Goal: Task Accomplishment & Management: Complete application form

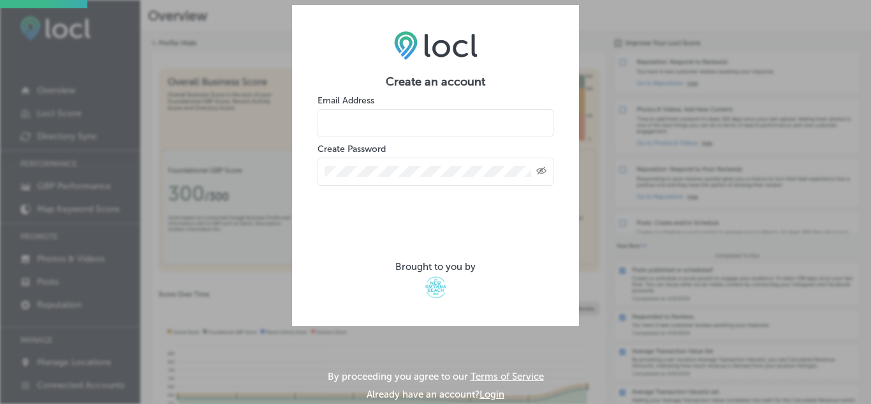
click at [436, 120] on input "email" at bounding box center [436, 123] width 236 height 28
type input "NSMofHistory@gmail.com"
click at [544, 169] on icon "Toggle password visibility" at bounding box center [542, 171] width 10 height 8
click at [544, 169] on icon "Toggle password visibility" at bounding box center [542, 170] width 10 height 10
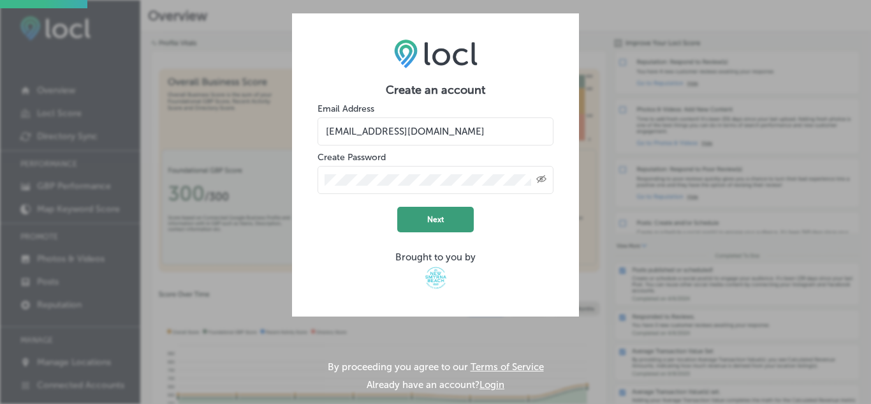
click at [436, 221] on button "Next" at bounding box center [435, 220] width 77 height 26
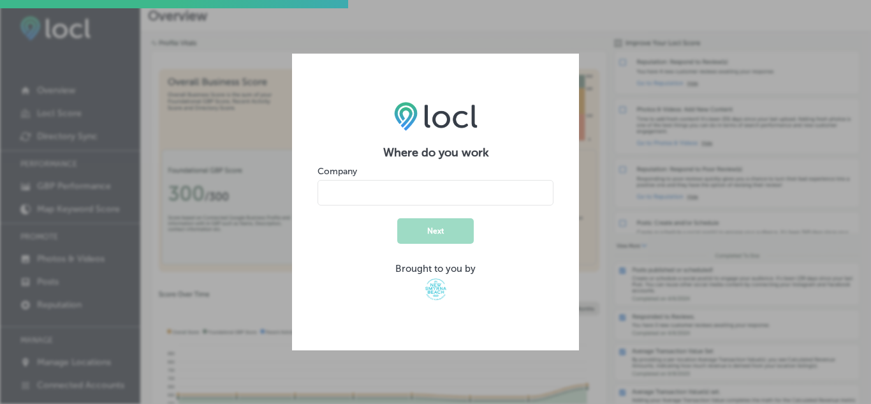
click at [433, 195] on input "name" at bounding box center [436, 193] width 236 height 26
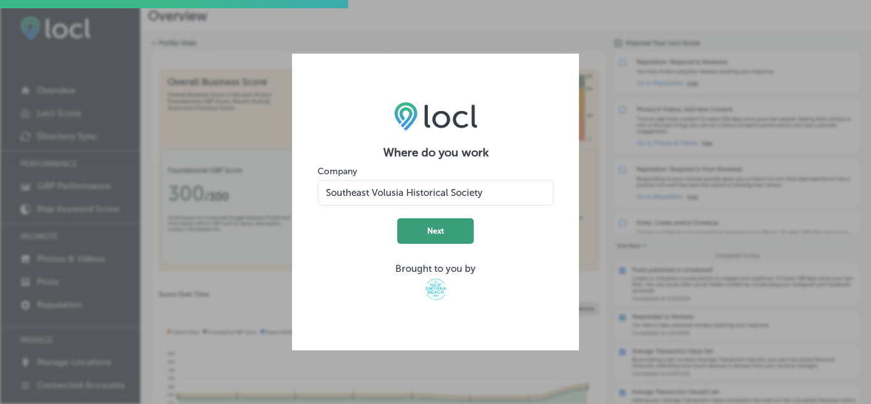
type input "Southeast Volusia Historical Society"
click at [436, 226] on button "Next" at bounding box center [435, 231] width 77 height 26
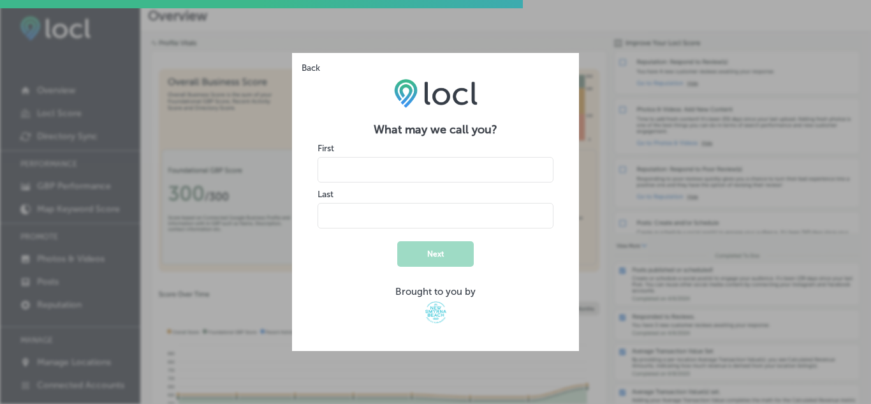
click at [402, 164] on input "name" at bounding box center [436, 170] width 236 height 26
type input "Greg"
type input "Holbrook"
click at [431, 250] on button "Next" at bounding box center [435, 254] width 77 height 26
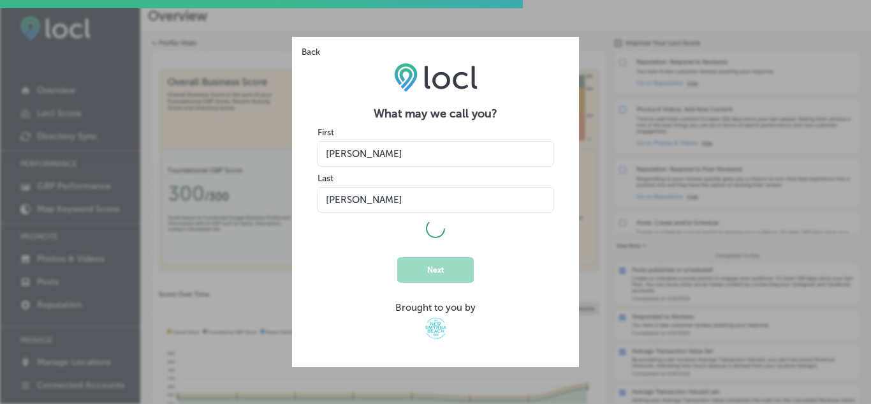
select select "US"
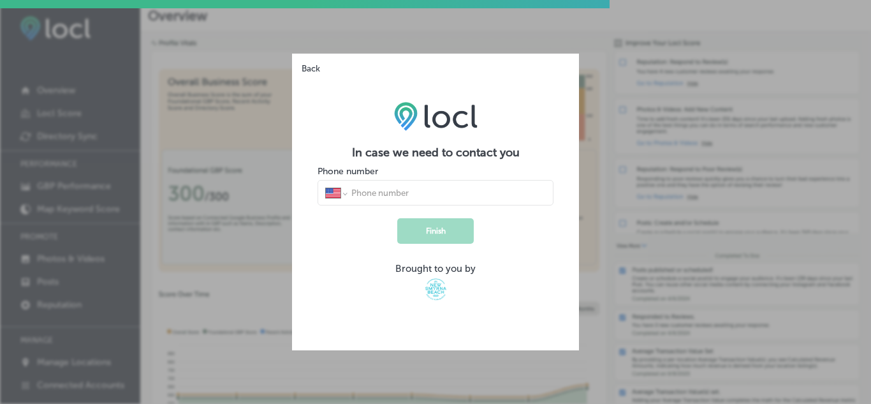
click at [455, 194] on input "tel" at bounding box center [448, 192] width 196 height 11
type input "[PHONE_NUMBER]"
click at [437, 237] on button "Finish" at bounding box center [435, 231] width 77 height 26
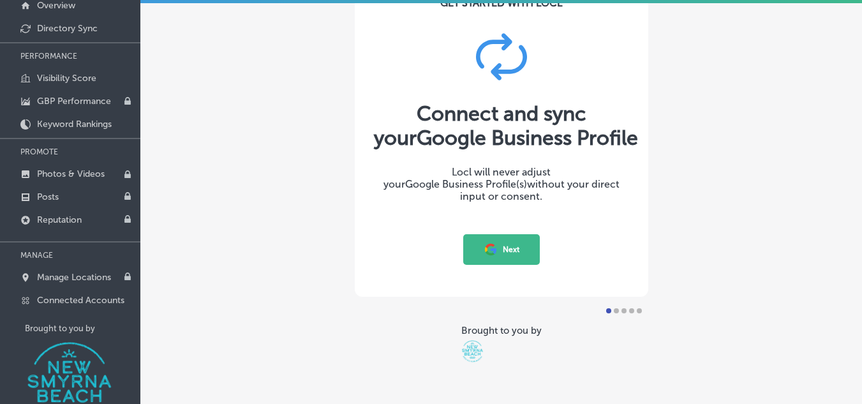
scroll to position [165, 0]
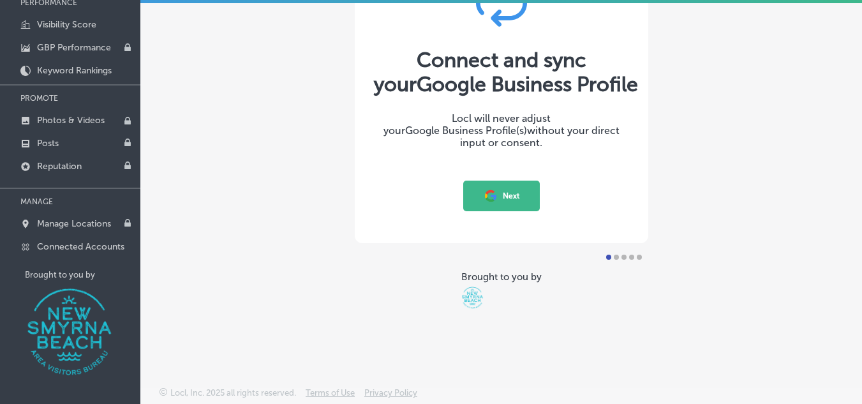
click at [509, 193] on button "Next" at bounding box center [501, 196] width 77 height 31
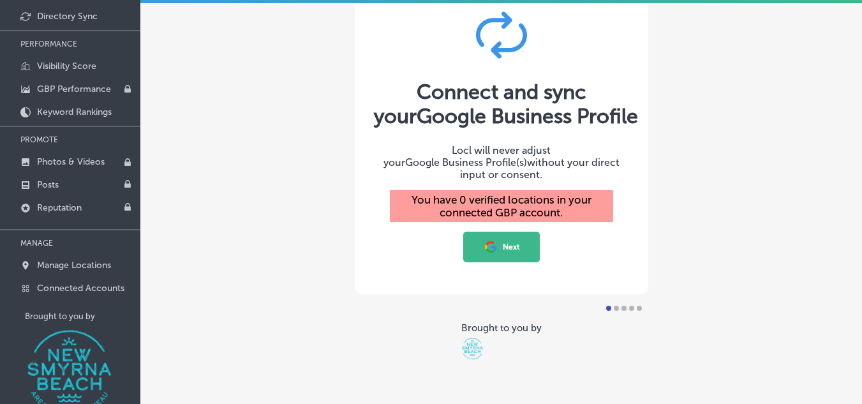
scroll to position [101, 0]
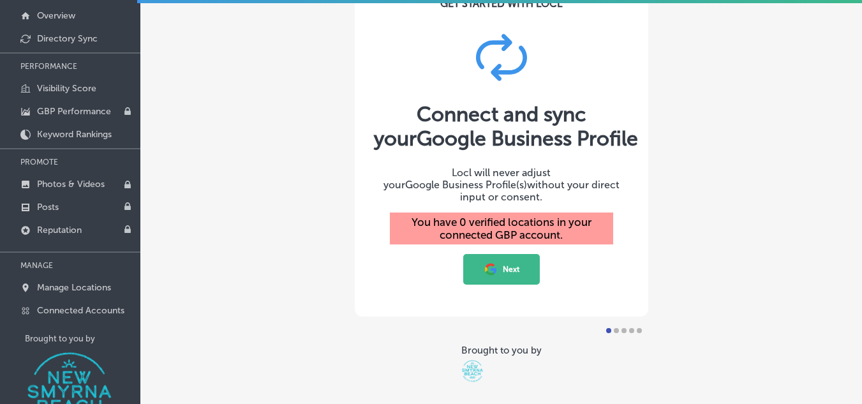
click at [507, 261] on button "Next" at bounding box center [501, 269] width 77 height 31
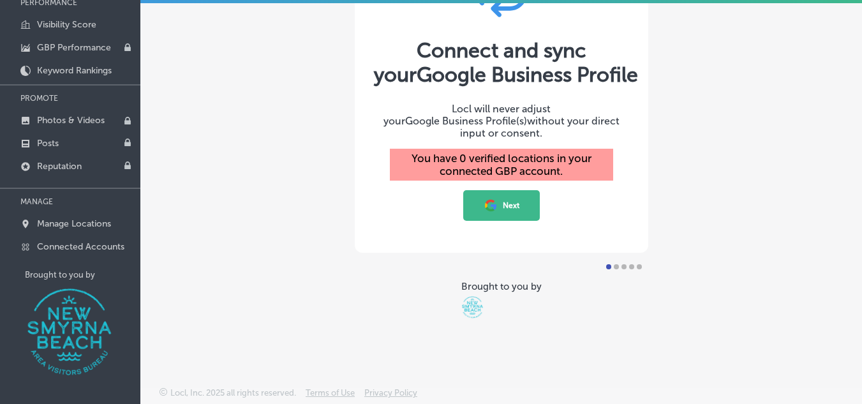
scroll to position [101, 0]
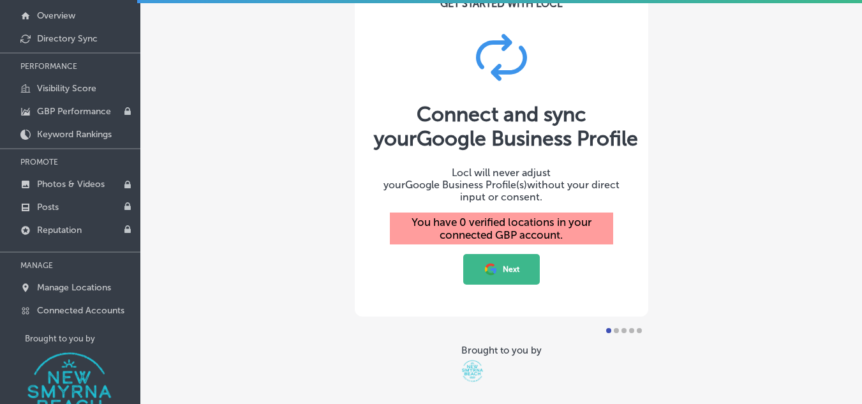
click at [500, 263] on button "Next" at bounding box center [501, 269] width 77 height 31
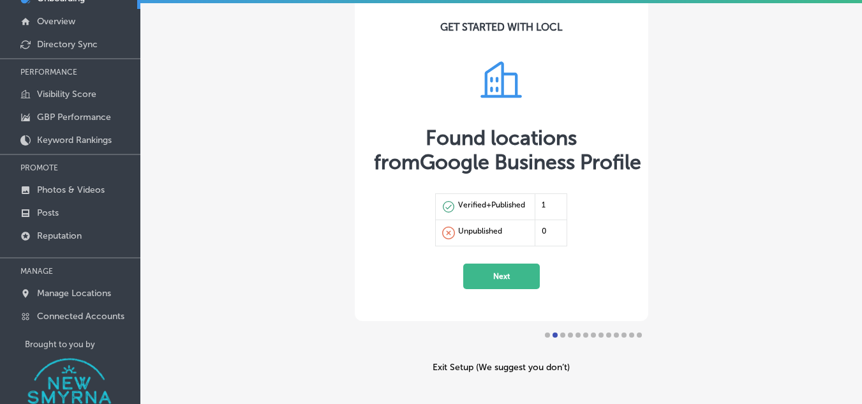
scroll to position [64, 0]
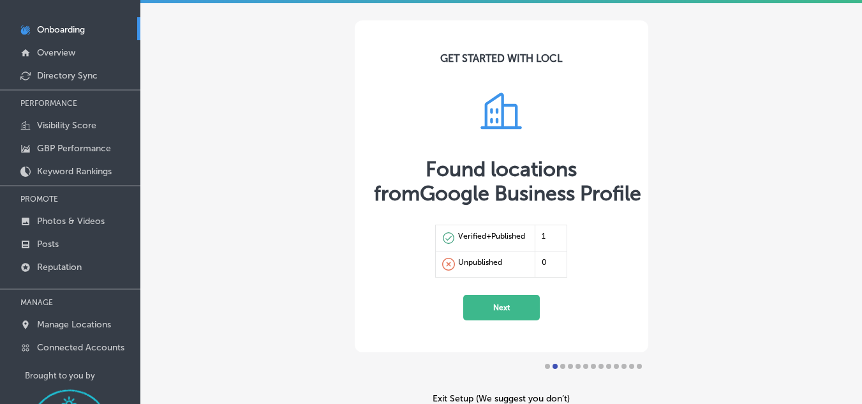
click at [514, 307] on button "Next" at bounding box center [501, 308] width 77 height 26
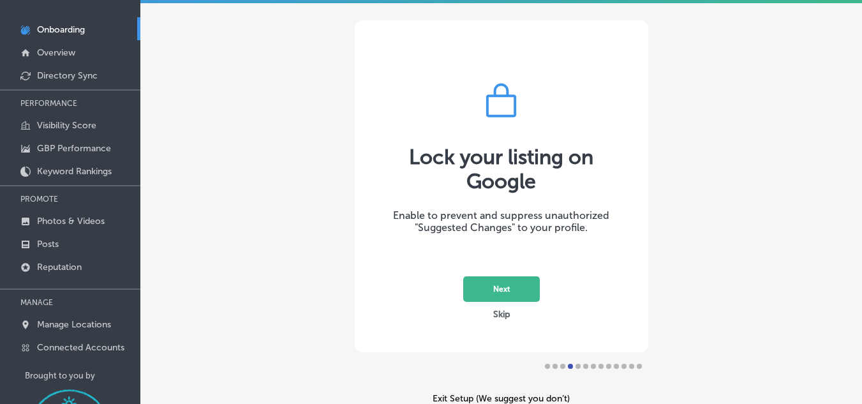
click at [501, 289] on button "Next" at bounding box center [501, 289] width 77 height 26
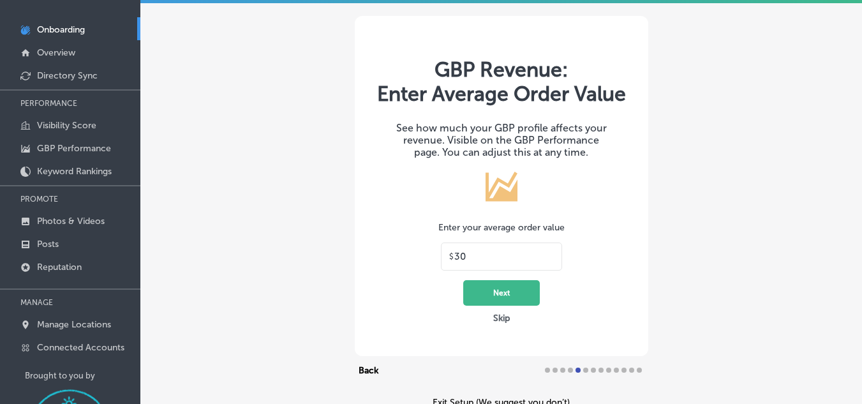
scroll to position [128, 0]
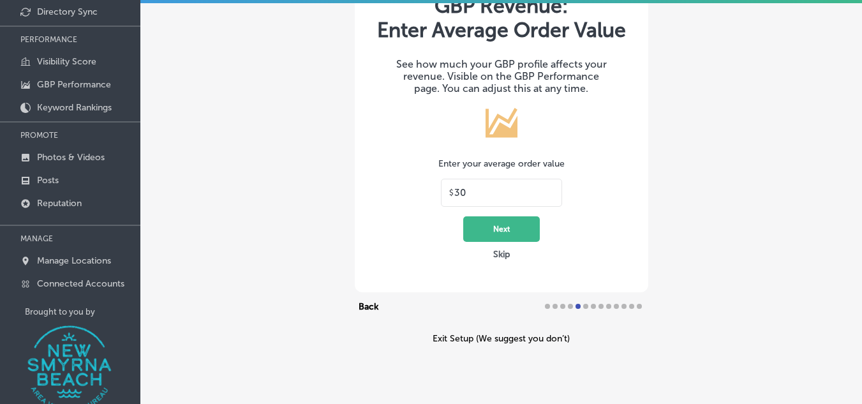
click at [505, 228] on button "Next" at bounding box center [501, 229] width 77 height 26
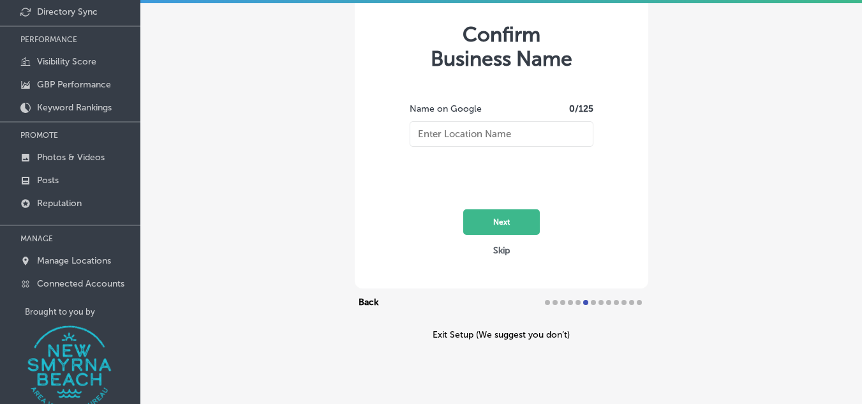
type input "[GEOGRAPHIC_DATA]"
click at [508, 220] on button "Next" at bounding box center [501, 222] width 77 height 26
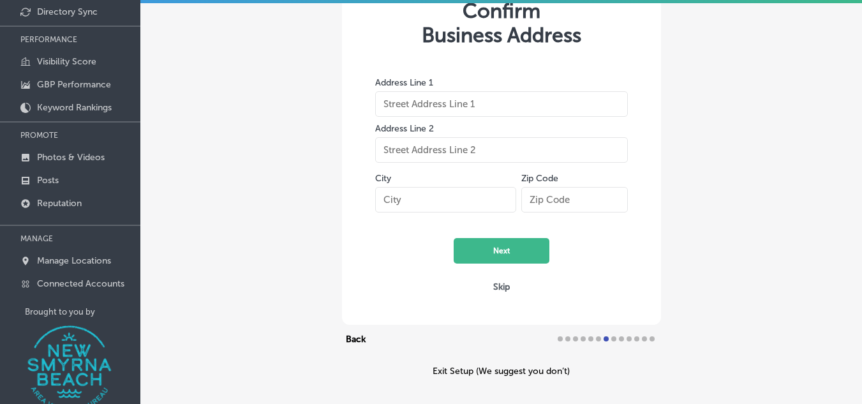
type input "120 Sams Avenue"
type input "New Smyrna Beach"
type input "32168-7039"
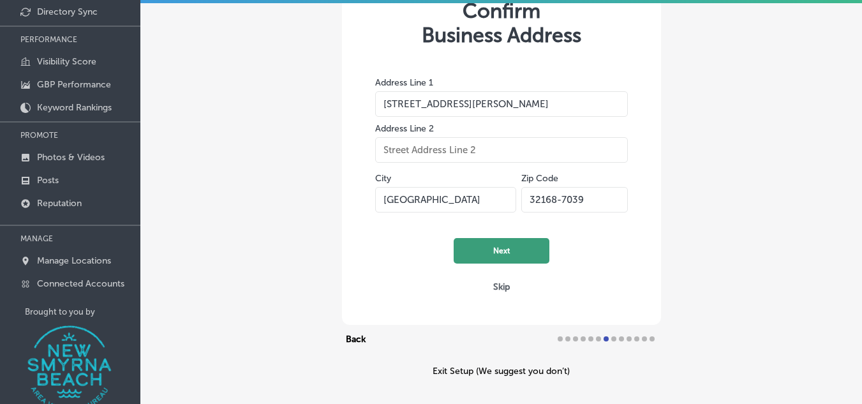
click at [499, 249] on button "Next" at bounding box center [502, 251] width 96 height 26
select select "US"
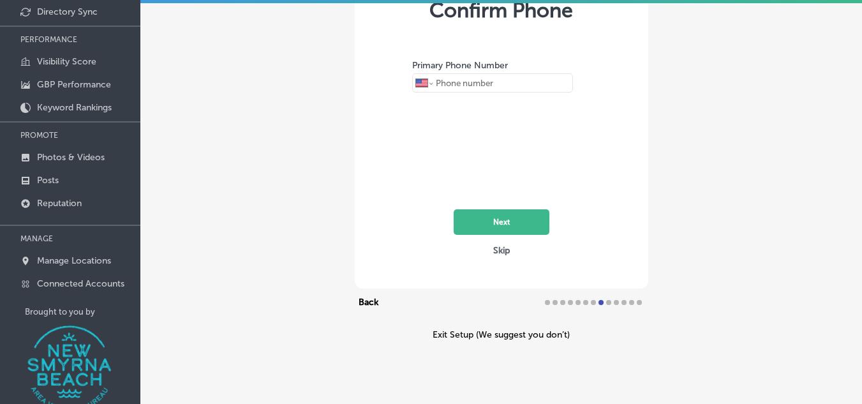
type input "+1 386 478 0052"
click at [525, 83] on input "+1 386 478 0052" at bounding box center [501, 83] width 134 height 19
click at [496, 222] on button "Next" at bounding box center [502, 222] width 96 height 26
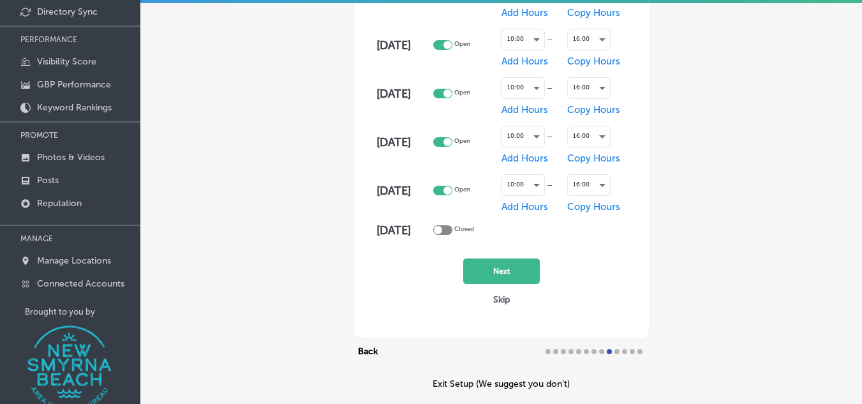
scroll to position [119, 0]
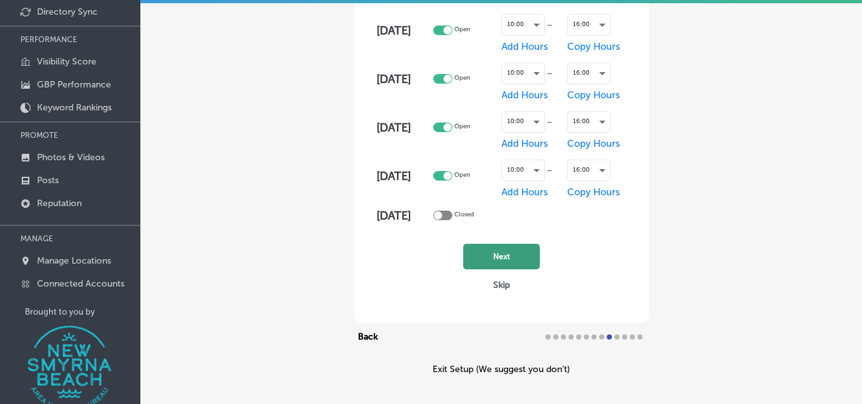
click at [501, 255] on button "Next" at bounding box center [501, 257] width 77 height 26
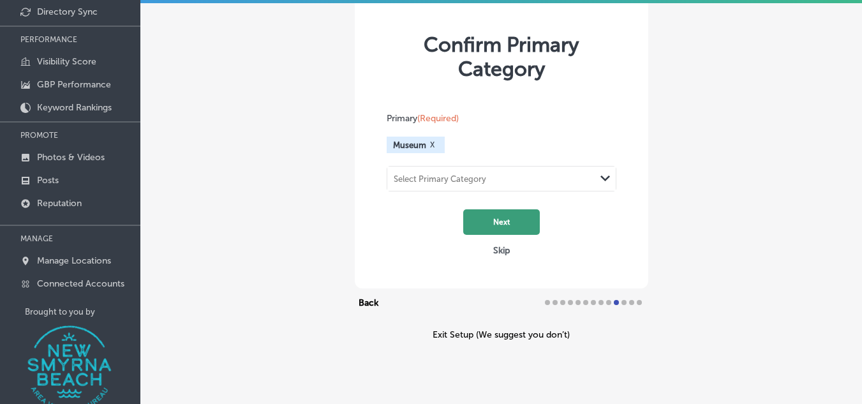
click at [504, 223] on button "Next" at bounding box center [501, 222] width 77 height 26
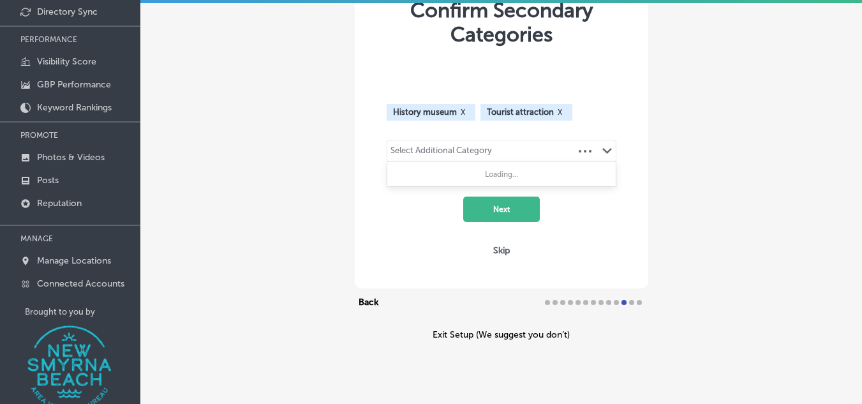
click at [606, 151] on icon "Path Created with Sketch." at bounding box center [607, 151] width 10 height 6
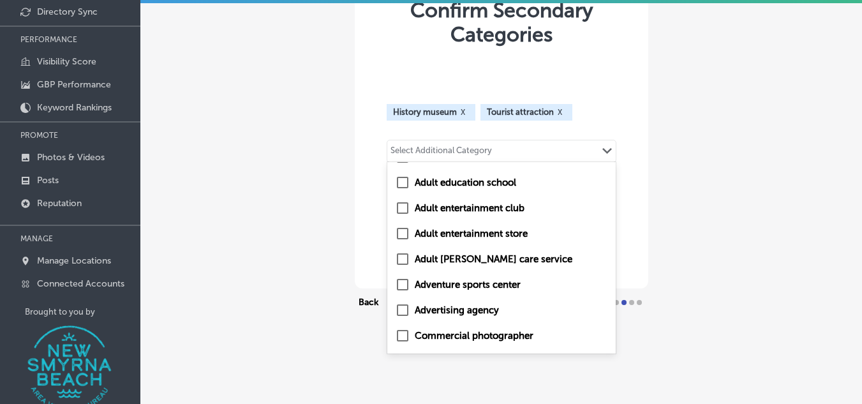
scroll to position [638, 0]
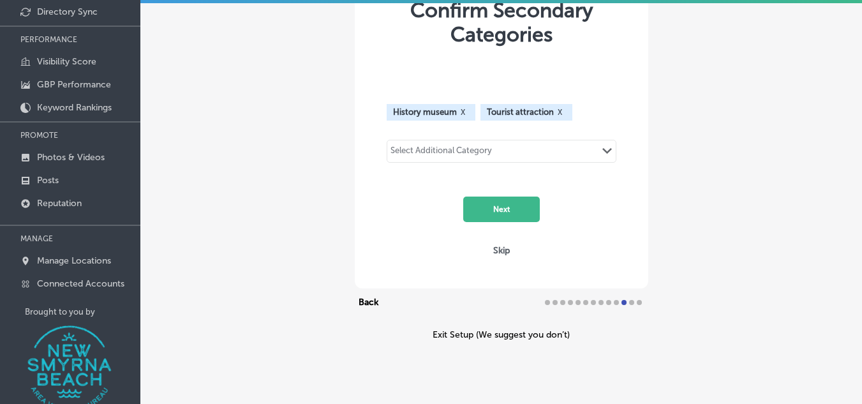
click at [736, 174] on div "Confirm Secondary Categories History museum X Tourist attraction X Select Addit…" at bounding box center [501, 148] width 722 height 462
click at [500, 207] on button "Next" at bounding box center [501, 209] width 77 height 26
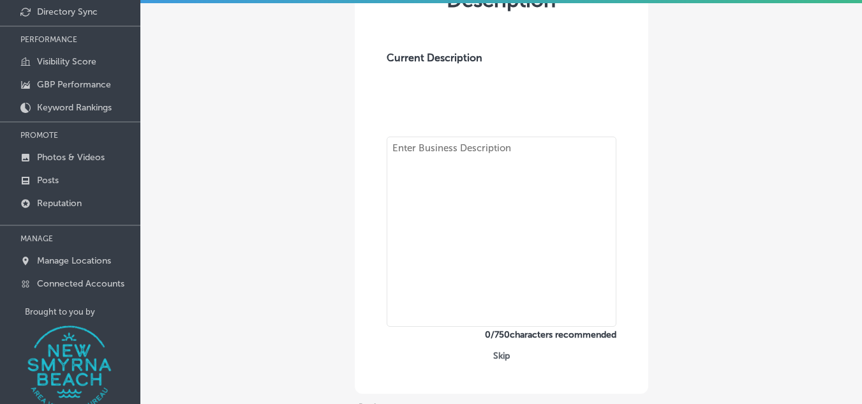
type textarea "History based Museum featuring a large exhibit dedicated to the late 1700's era…"
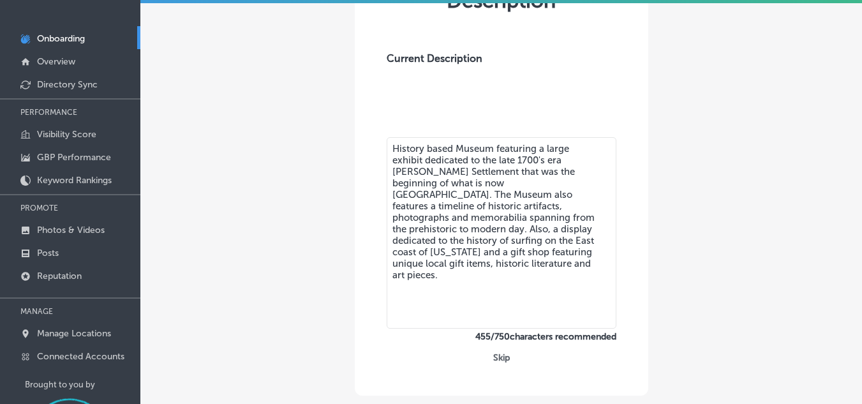
scroll to position [165, 0]
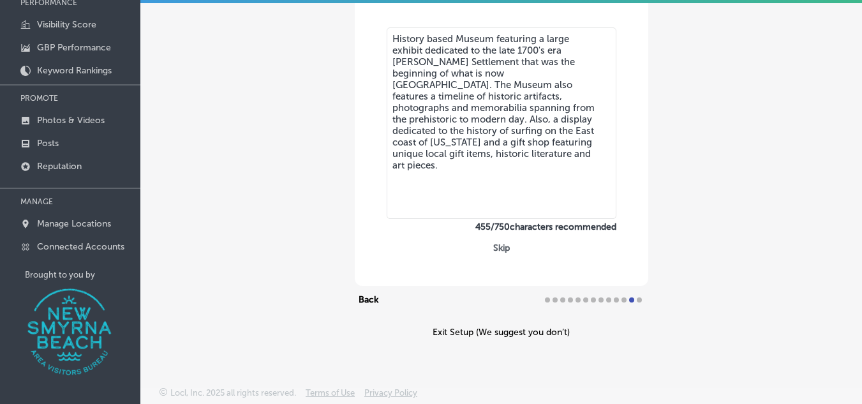
click at [637, 300] on div at bounding box center [639, 299] width 5 height 5
click at [501, 247] on button "Skip" at bounding box center [501, 248] width 24 height 12
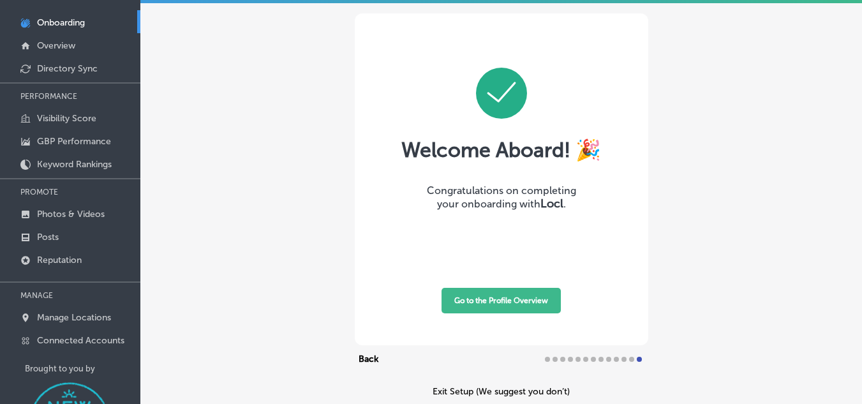
scroll to position [101, 0]
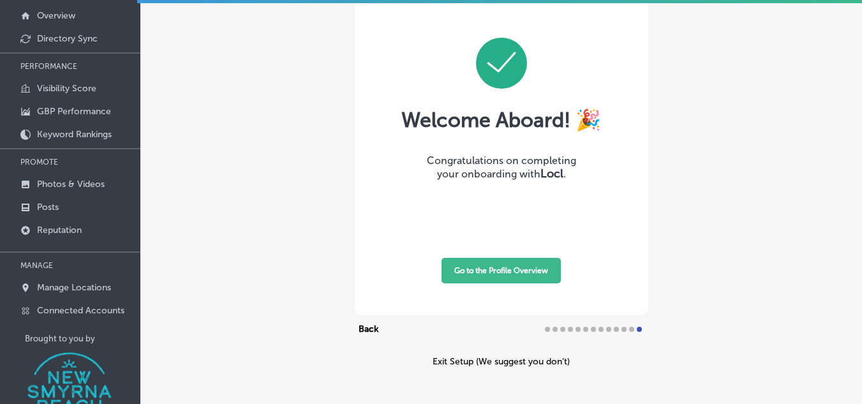
click at [525, 269] on button "Go to the Profile Overview" at bounding box center [500, 271] width 119 height 26
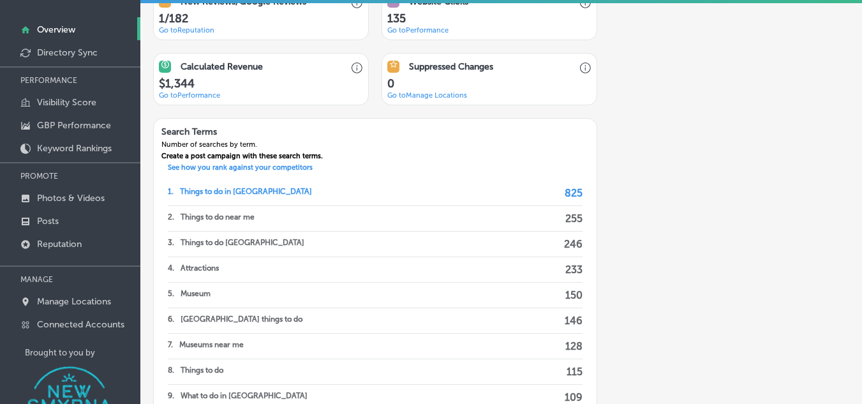
scroll to position [850, 0]
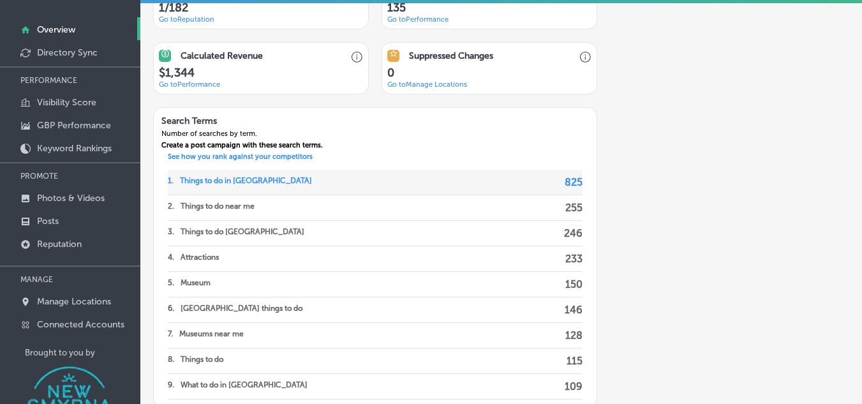
click at [565, 182] on p "825" at bounding box center [574, 182] width 18 height 25
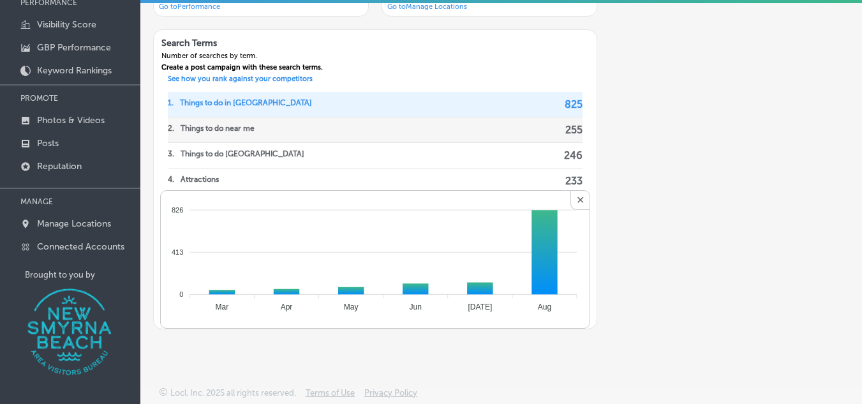
click at [362, 128] on div "2 . Things to do near me 255" at bounding box center [375, 130] width 415 height 26
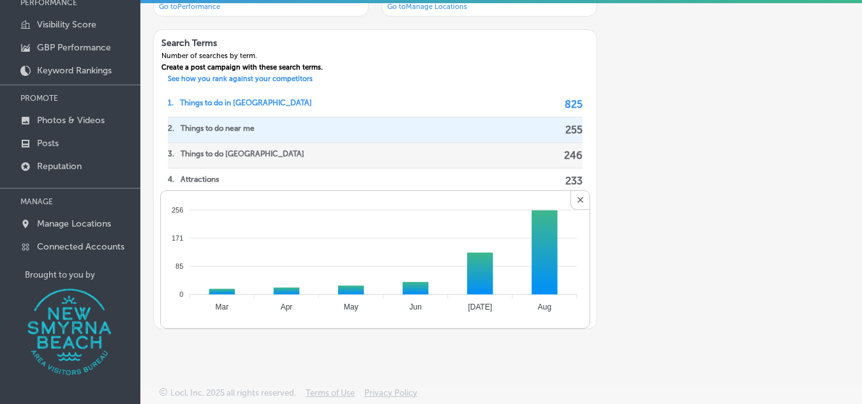
click at [337, 155] on div "3 . Things to do new smyrna beach 246" at bounding box center [375, 156] width 415 height 26
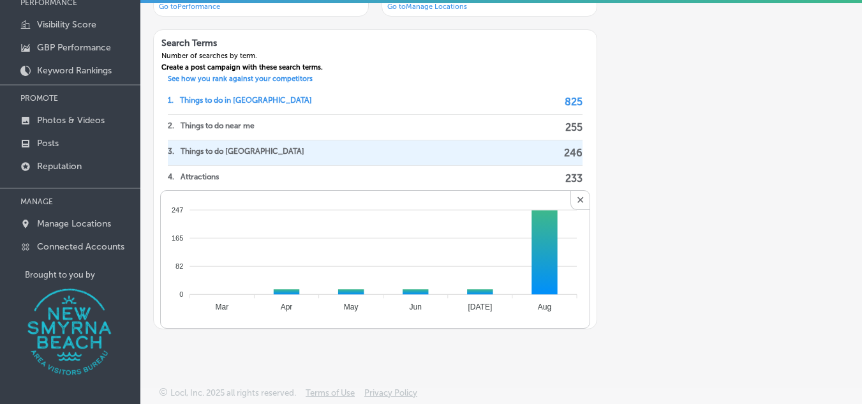
scroll to position [0, 0]
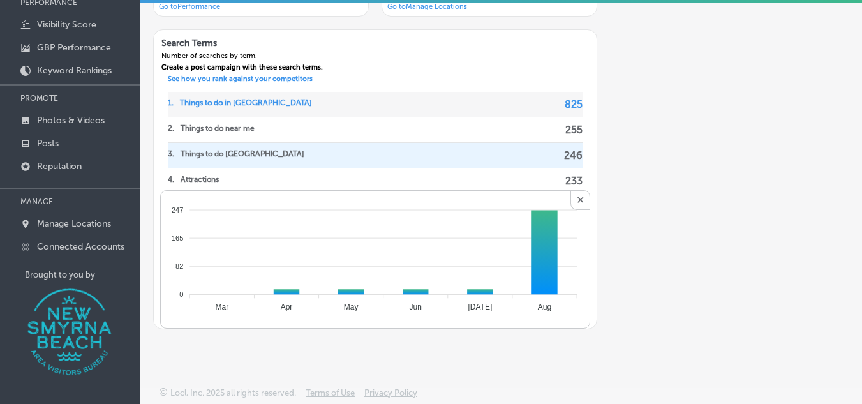
click at [267, 103] on p "Things to do in new smyrna beach" at bounding box center [246, 104] width 132 height 25
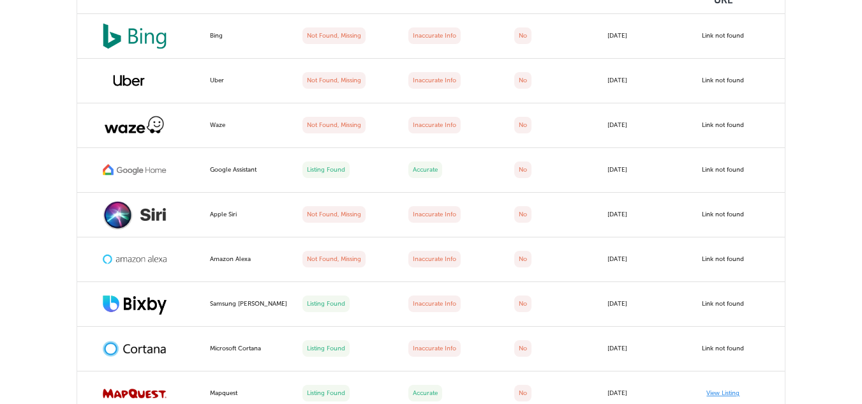
scroll to position [656, 0]
